Goal: Navigation & Orientation: Find specific page/section

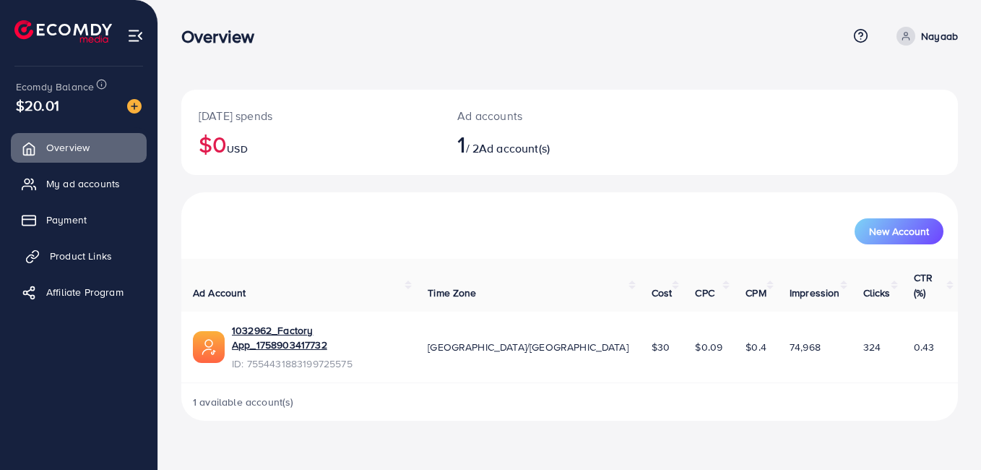
click at [104, 257] on span "Product Links" at bounding box center [81, 256] width 62 height 14
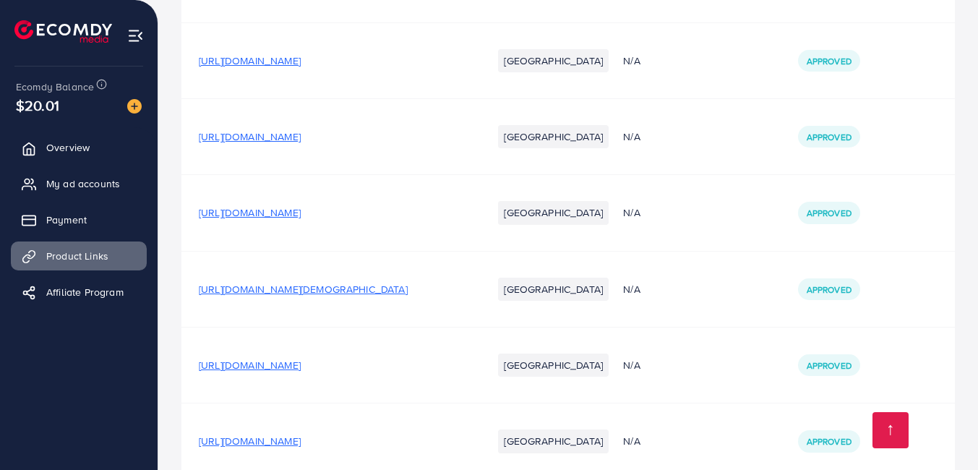
scroll to position [692, 0]
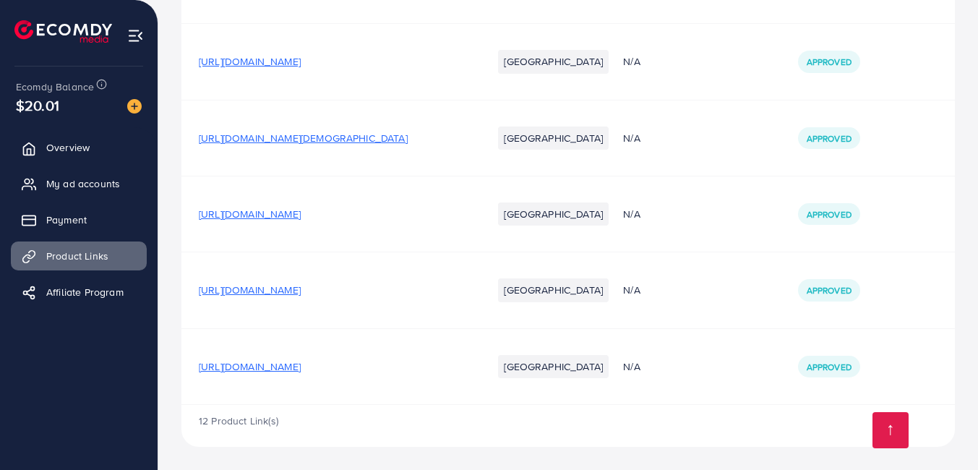
click at [301, 285] on span "[URL][DOMAIN_NAME]" at bounding box center [250, 290] width 102 height 14
click at [298, 359] on span "[URL][DOMAIN_NAME]" at bounding box center [250, 366] width 102 height 14
click at [301, 215] on span "[URL][DOMAIN_NAME]" at bounding box center [250, 214] width 102 height 14
click at [85, 142] on span "Overview" at bounding box center [71, 147] width 43 height 14
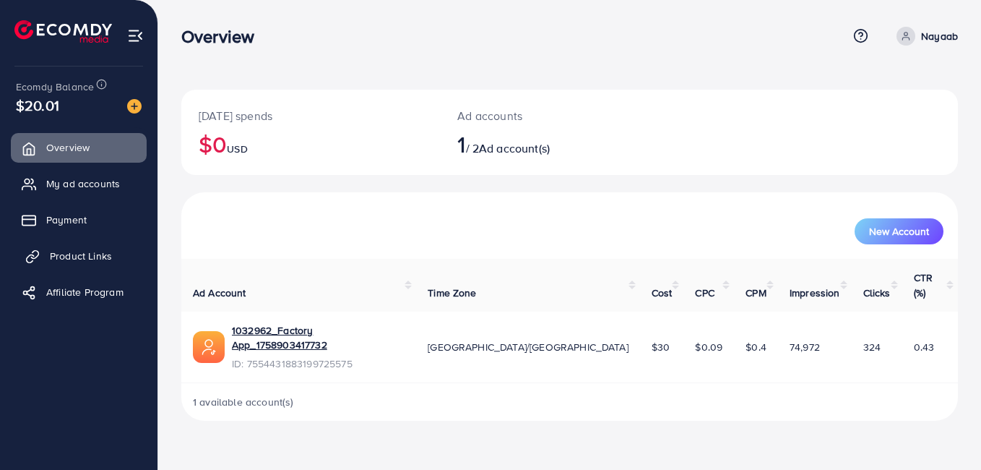
click at [34, 261] on icon at bounding box center [32, 256] width 14 height 14
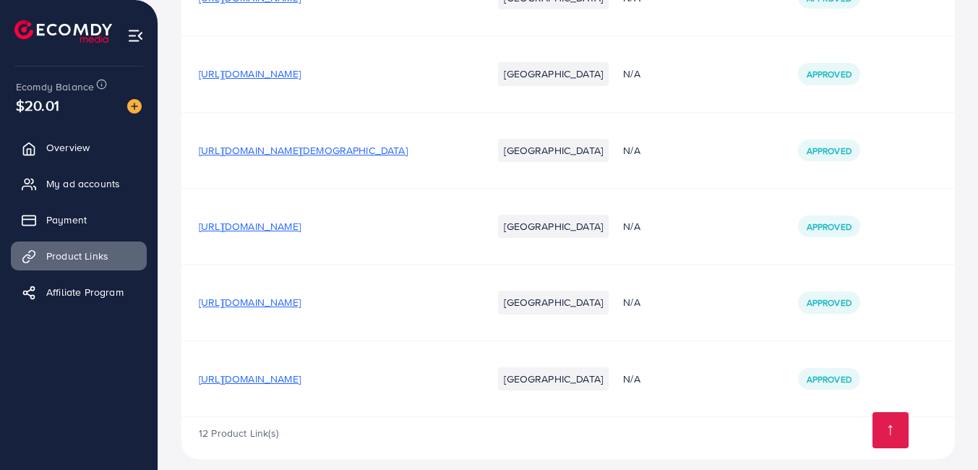
scroll to position [692, 0]
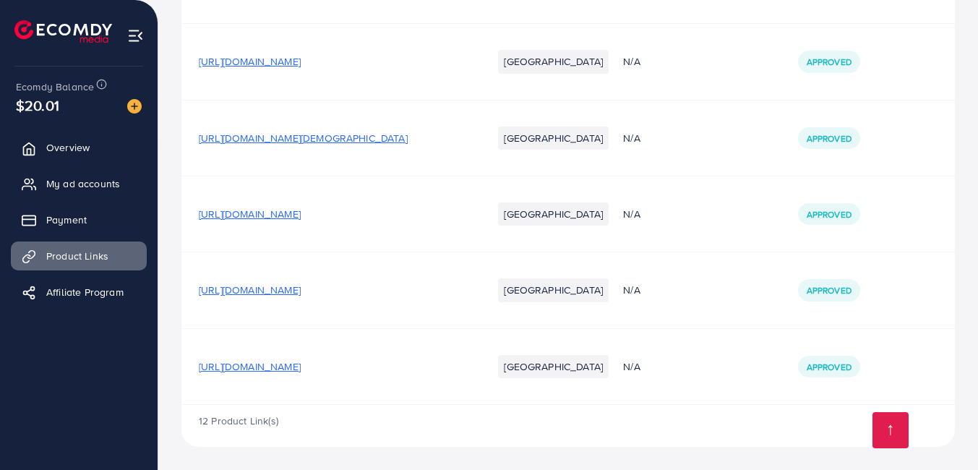
click at [301, 290] on span "[URL][DOMAIN_NAME]" at bounding box center [250, 290] width 102 height 14
